Goal: Task Accomplishment & Management: Use online tool/utility

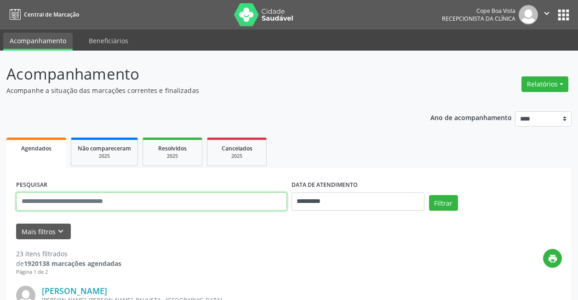
click at [99, 200] on input "text" at bounding box center [151, 201] width 271 height 18
type input "**********"
click at [429, 195] on button "Filtrar" at bounding box center [443, 203] width 29 height 16
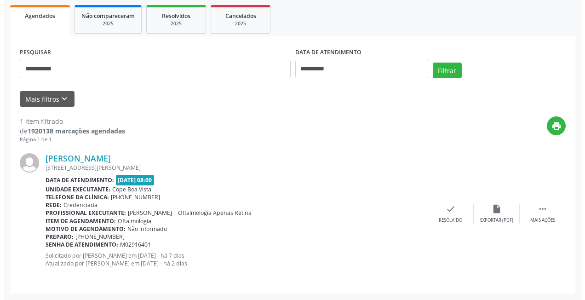
scroll to position [40, 0]
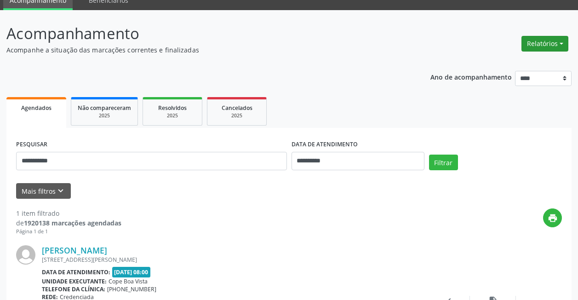
click at [548, 44] on button "Relatórios" at bounding box center [544, 44] width 47 height 16
click at [520, 64] on link "Agendamentos" at bounding box center [518, 63] width 99 height 13
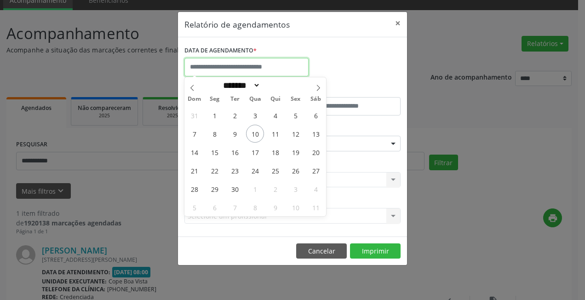
click at [265, 70] on input "text" at bounding box center [246, 67] width 124 height 18
click at [253, 133] on span "10" at bounding box center [255, 134] width 18 height 18
type input "**********"
click at [254, 133] on span "10" at bounding box center [255, 134] width 18 height 18
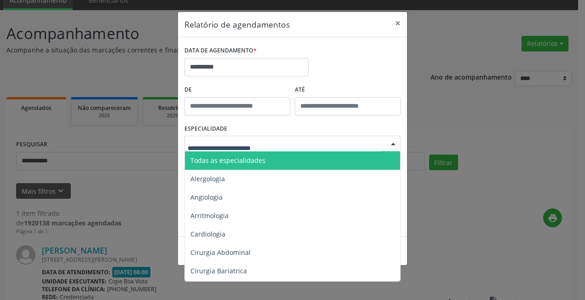
click at [228, 137] on div at bounding box center [292, 144] width 216 height 16
type input "**"
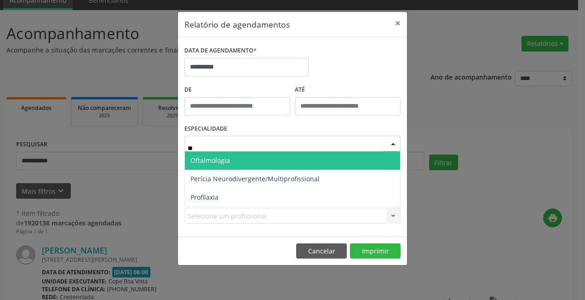
click at [216, 163] on span "Oftalmologia" at bounding box center [210, 160] width 40 height 9
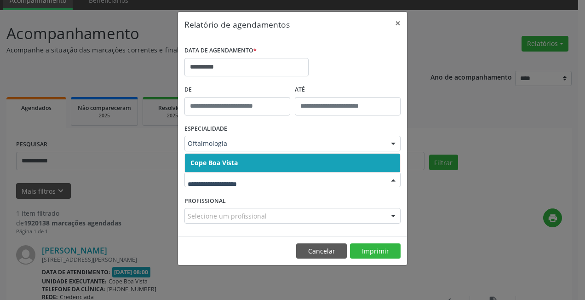
click at [222, 162] on span "Cope Boa Vista" at bounding box center [213, 162] width 47 height 9
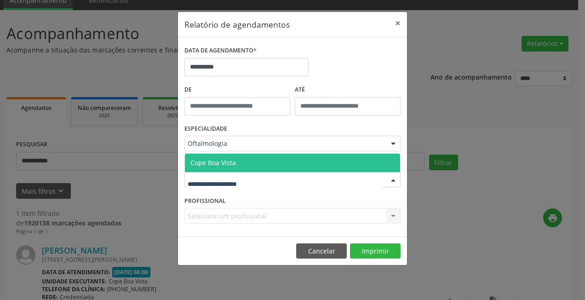
click at [296, 165] on span "Cope Boa Vista" at bounding box center [292, 163] width 215 height 18
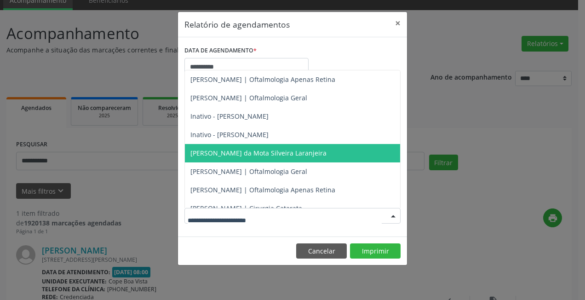
scroll to position [175, 0]
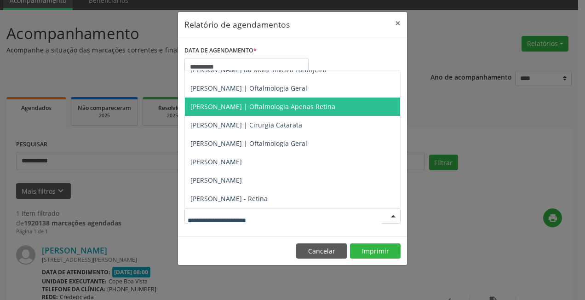
click at [232, 105] on span "[PERSON_NAME] | Oftalmologia Apenas Retina" at bounding box center [262, 106] width 145 height 9
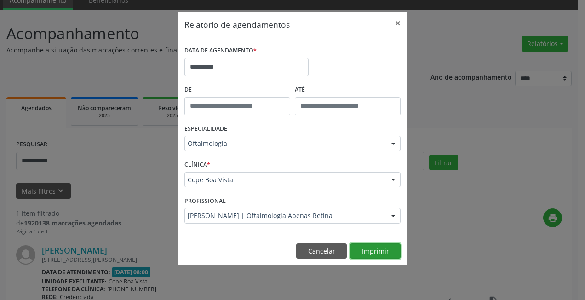
click at [371, 250] on button "Imprimir" at bounding box center [375, 251] width 51 height 16
